Goal: Find specific page/section

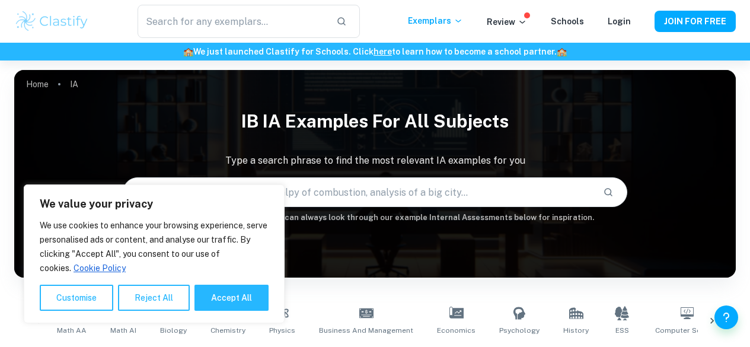
scroll to position [181, 0]
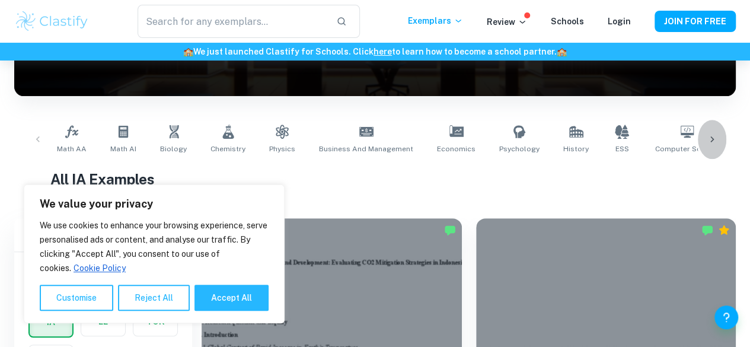
click at [706, 138] on icon at bounding box center [712, 139] width 12 height 12
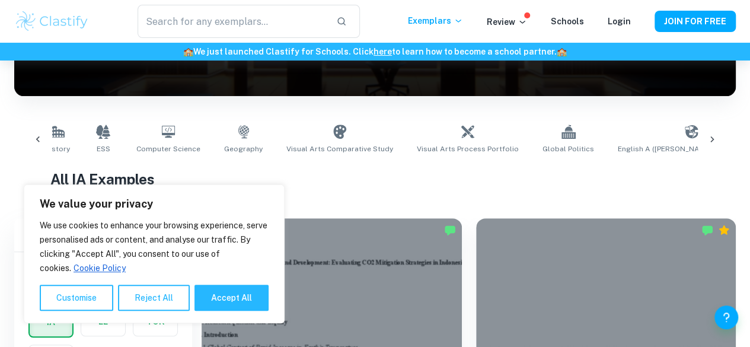
scroll to position [0, 556]
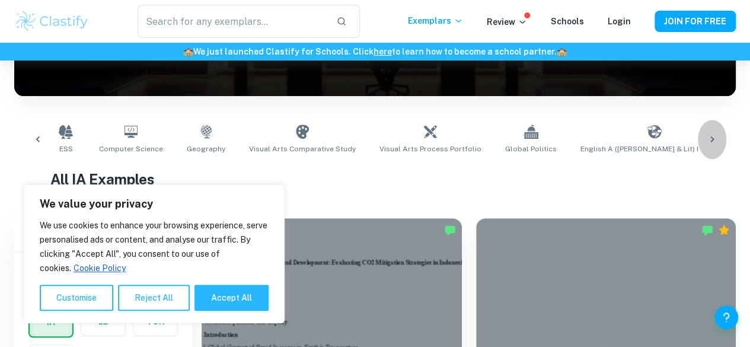
click at [706, 138] on icon at bounding box center [712, 139] width 12 height 12
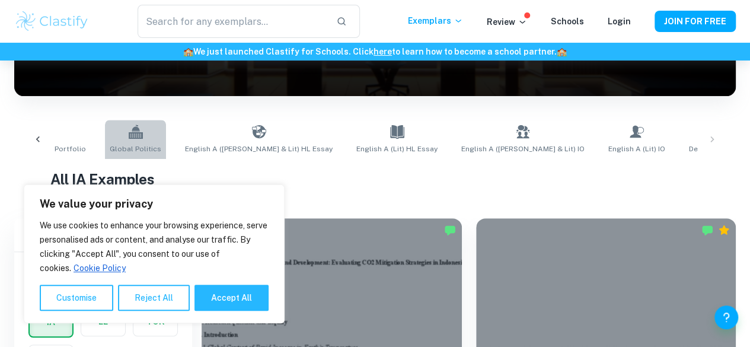
click at [106, 138] on link "Global Politics" at bounding box center [135, 139] width 61 height 39
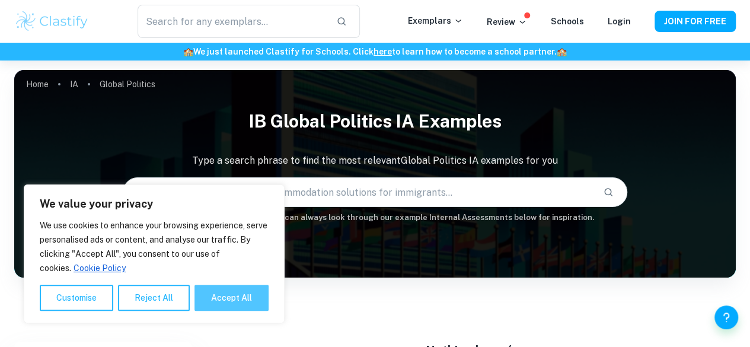
click at [226, 291] on button "Accept All" at bounding box center [231, 298] width 74 height 26
checkbox input "true"
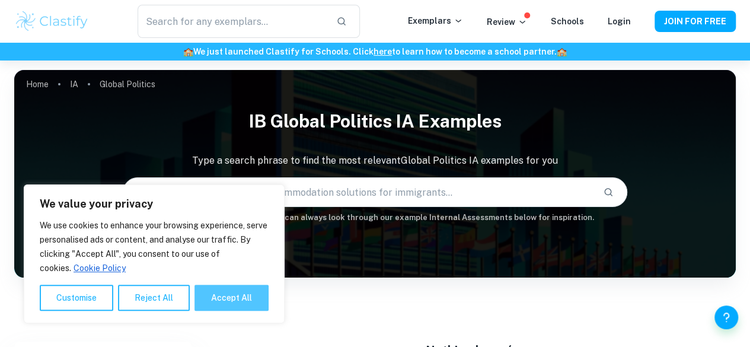
checkbox input "true"
